Goal: Navigation & Orientation: Find specific page/section

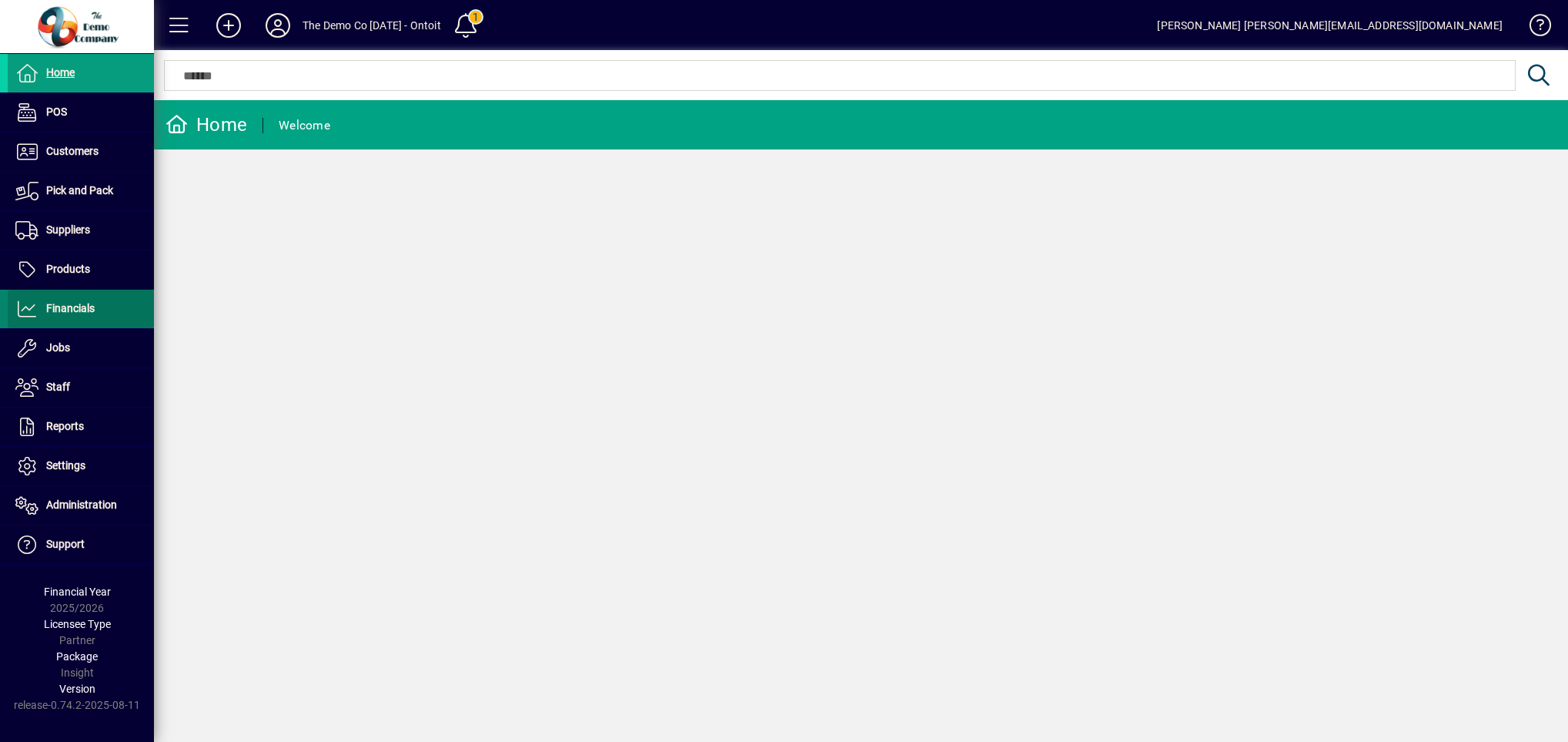
click at [81, 306] on span "Financials" at bounding box center [70, 308] width 48 height 12
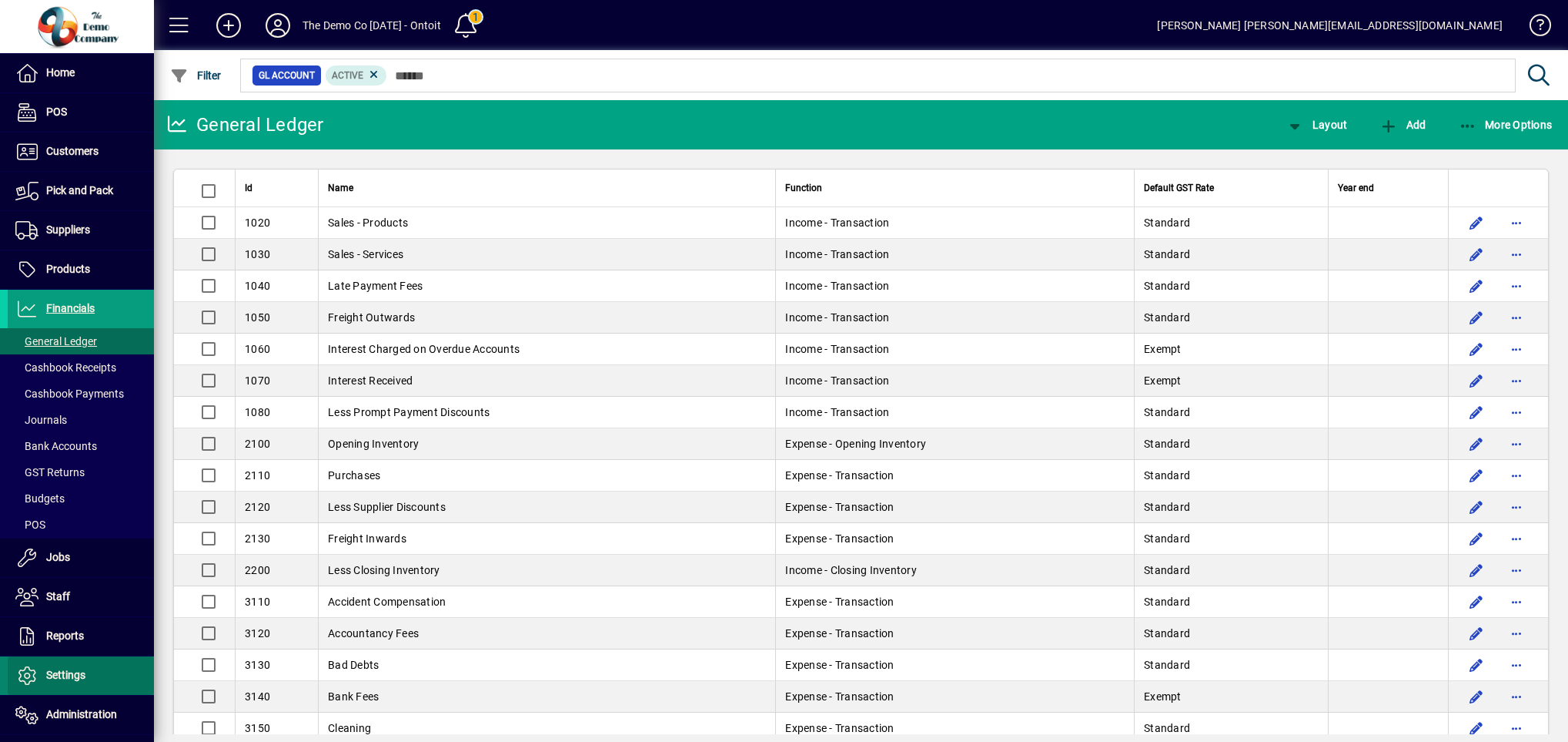
click at [81, 668] on span "Settings" at bounding box center [47, 675] width 78 height 18
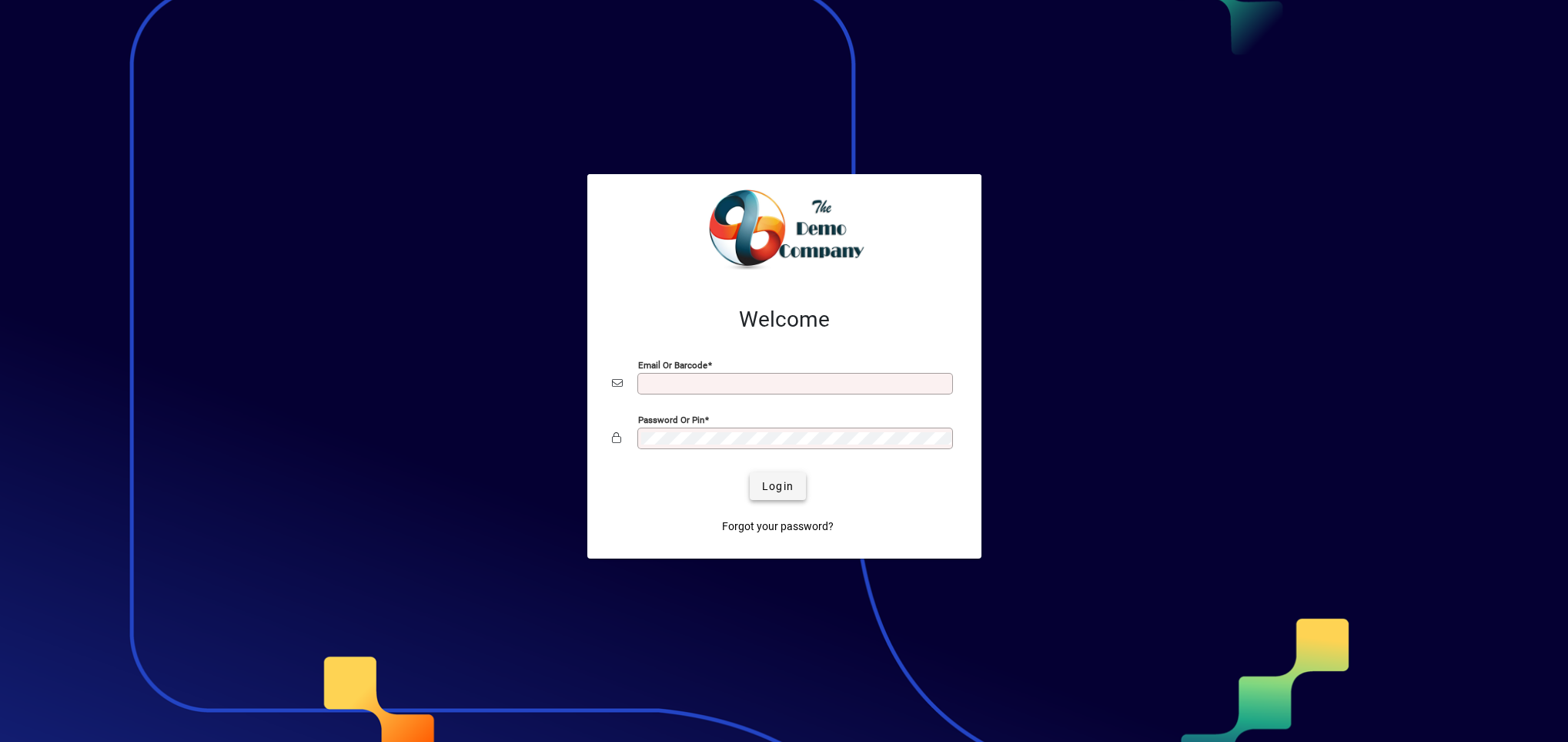
type input "**********"
click at [765, 490] on span "Login" at bounding box center [778, 486] width 32 height 16
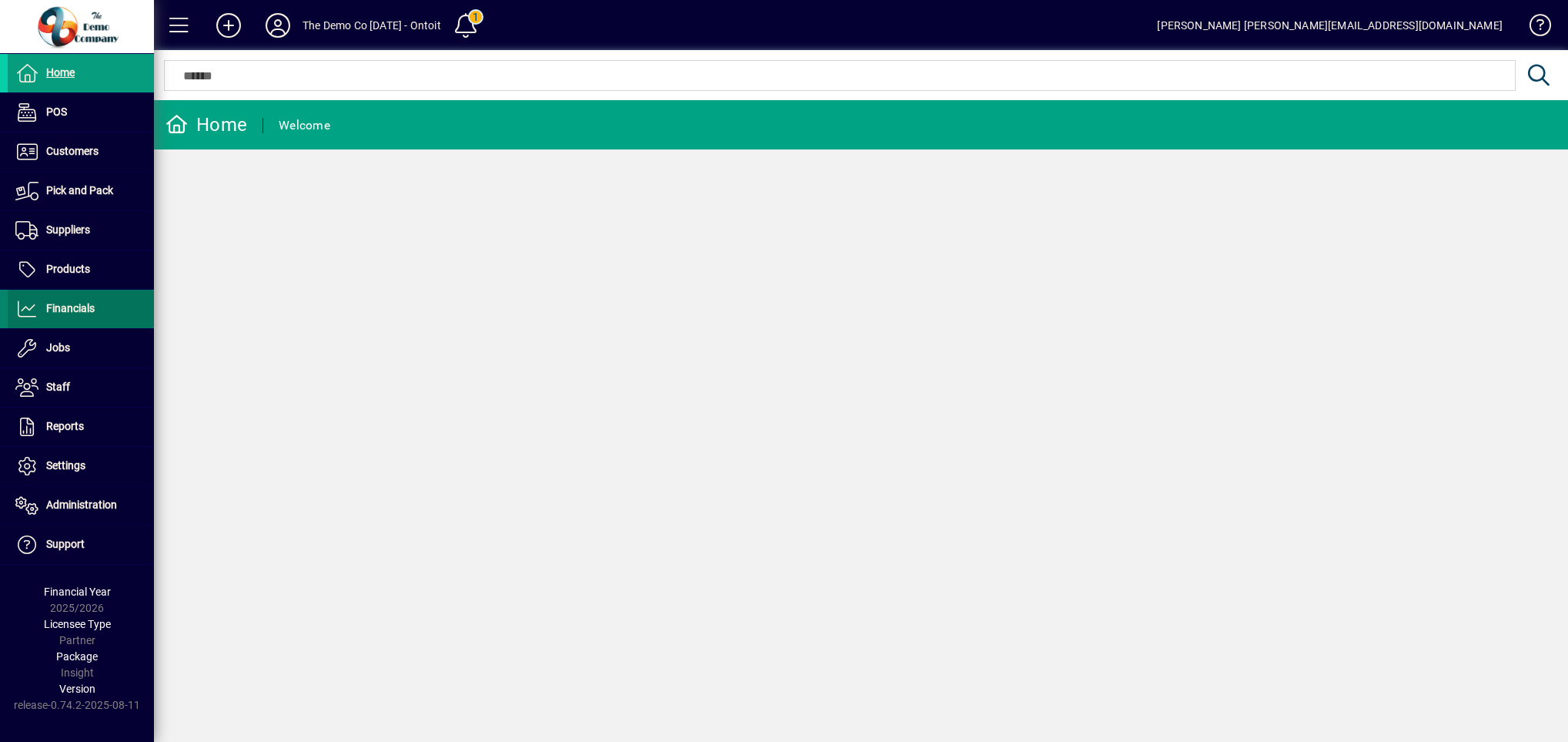
click at [100, 310] on span at bounding box center [80, 309] width 146 height 37
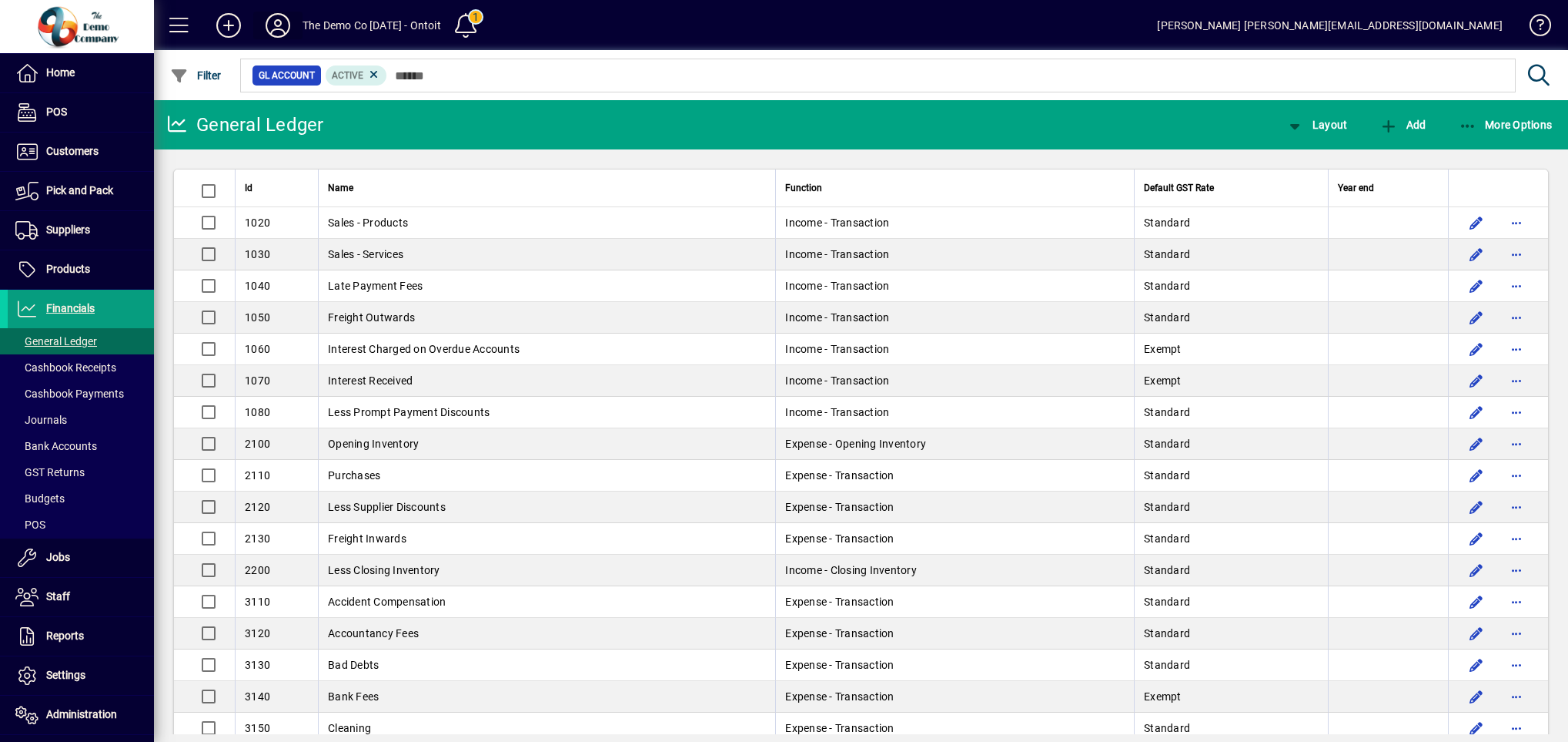
click at [277, 25] on icon at bounding box center [278, 25] width 31 height 24
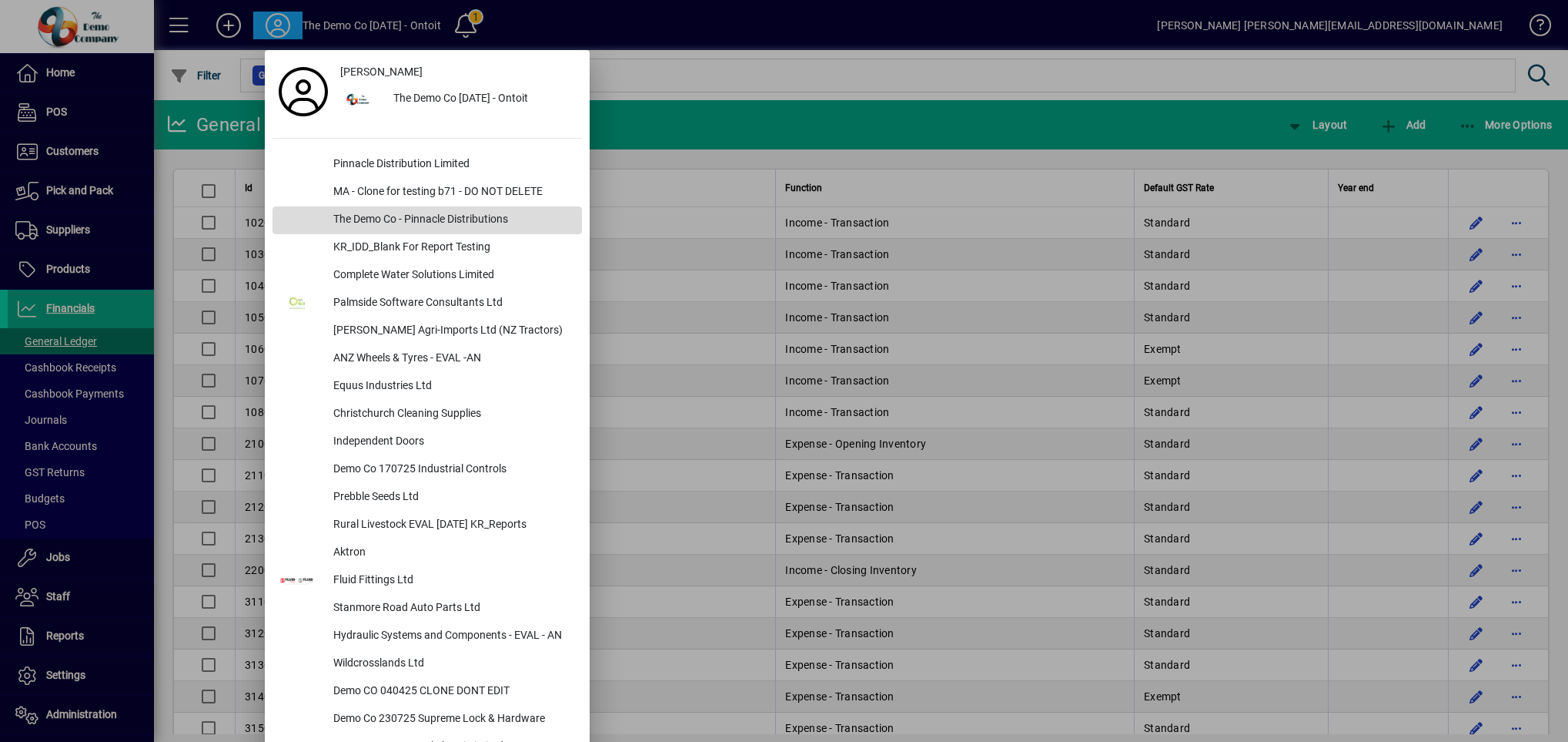
click at [490, 210] on div "The Demo Co - Pinnacle Distributions" at bounding box center [451, 221] width 261 height 28
